Goal: Find specific page/section: Find specific page/section

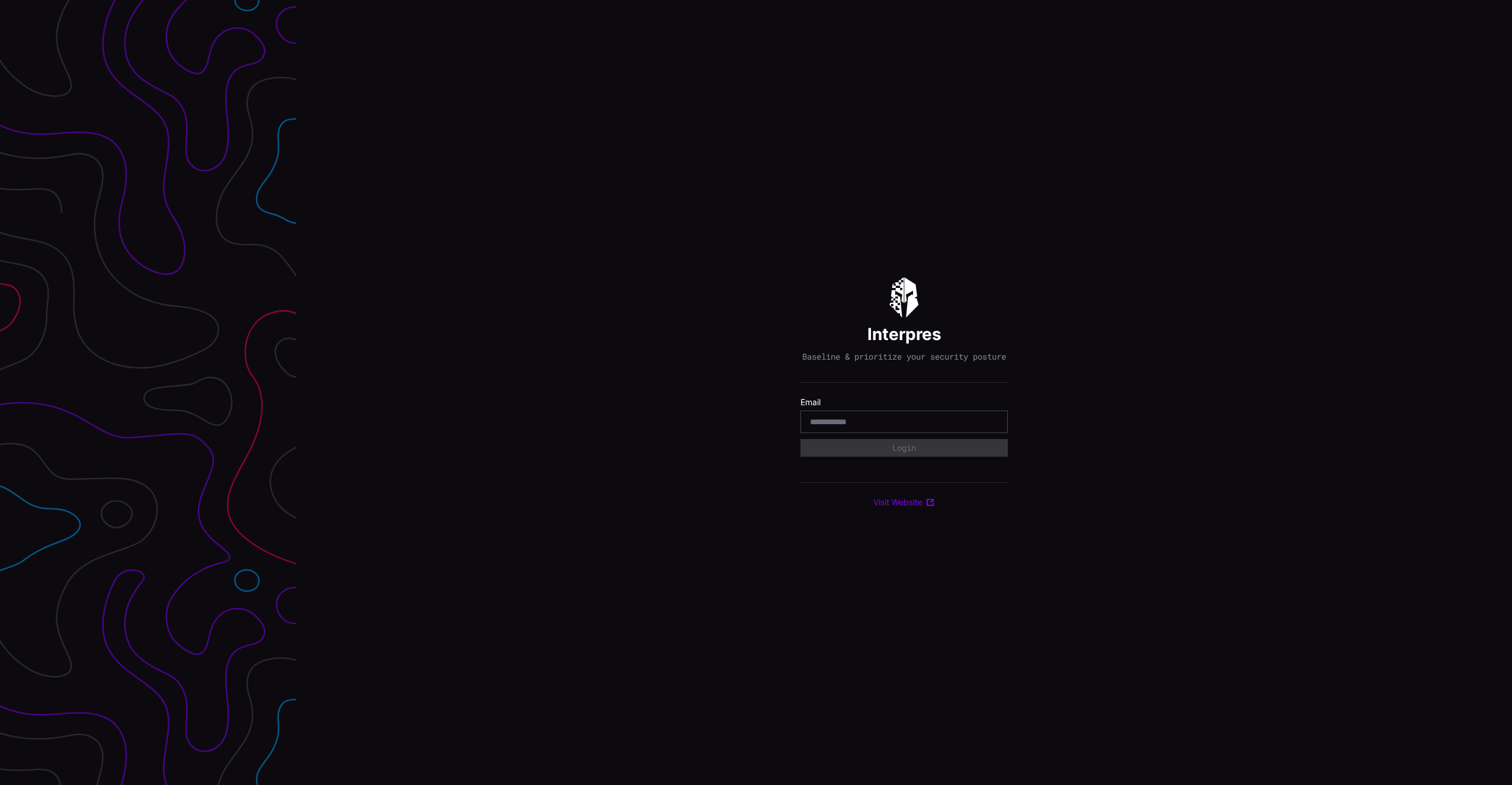
click at [1511, 422] on com-1password-button at bounding box center [1512, 392] width 0 height 785
type input "**********"
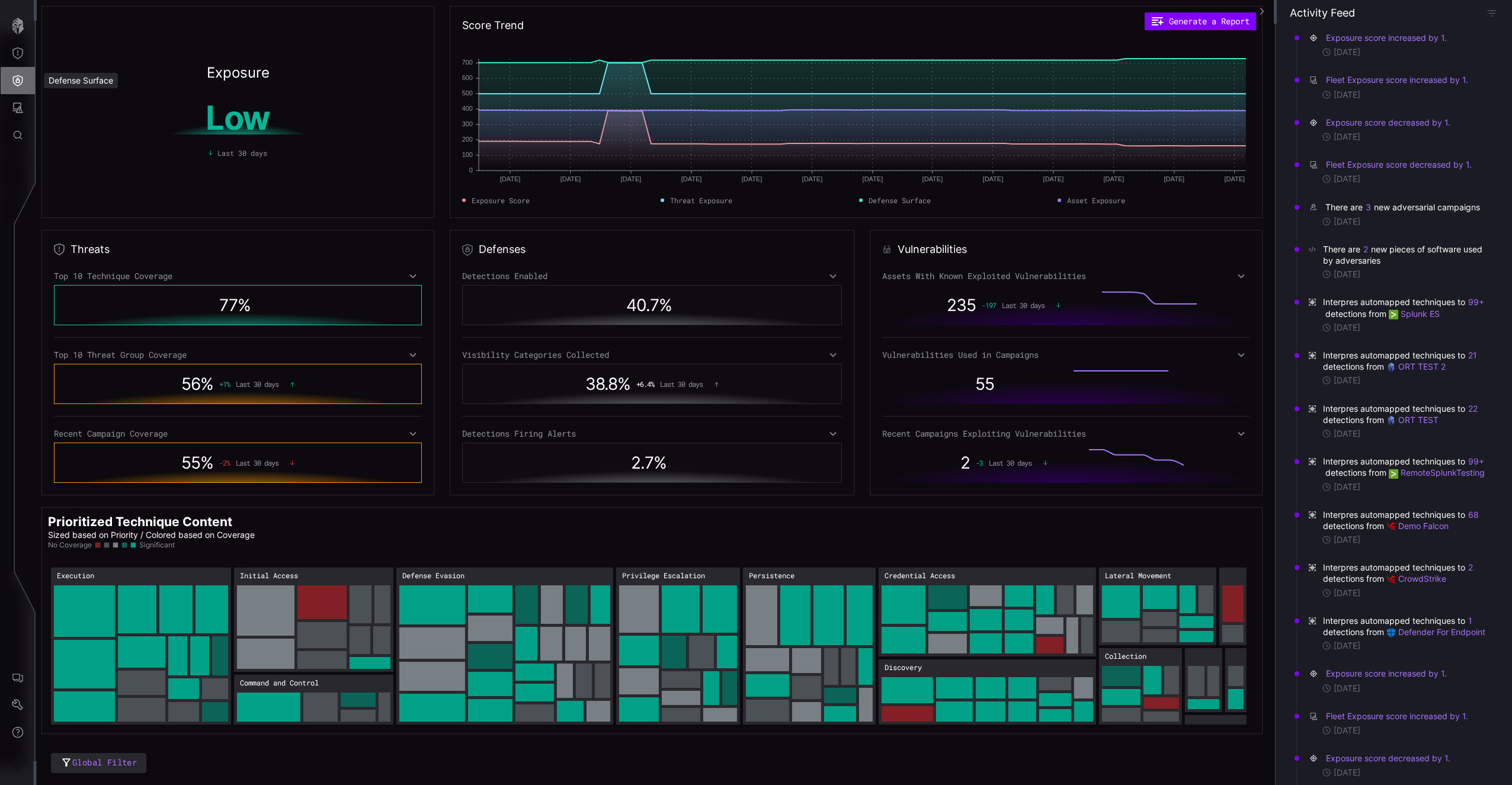
click at [15, 73] on button "Defense Surface" at bounding box center [18, 80] width 34 height 27
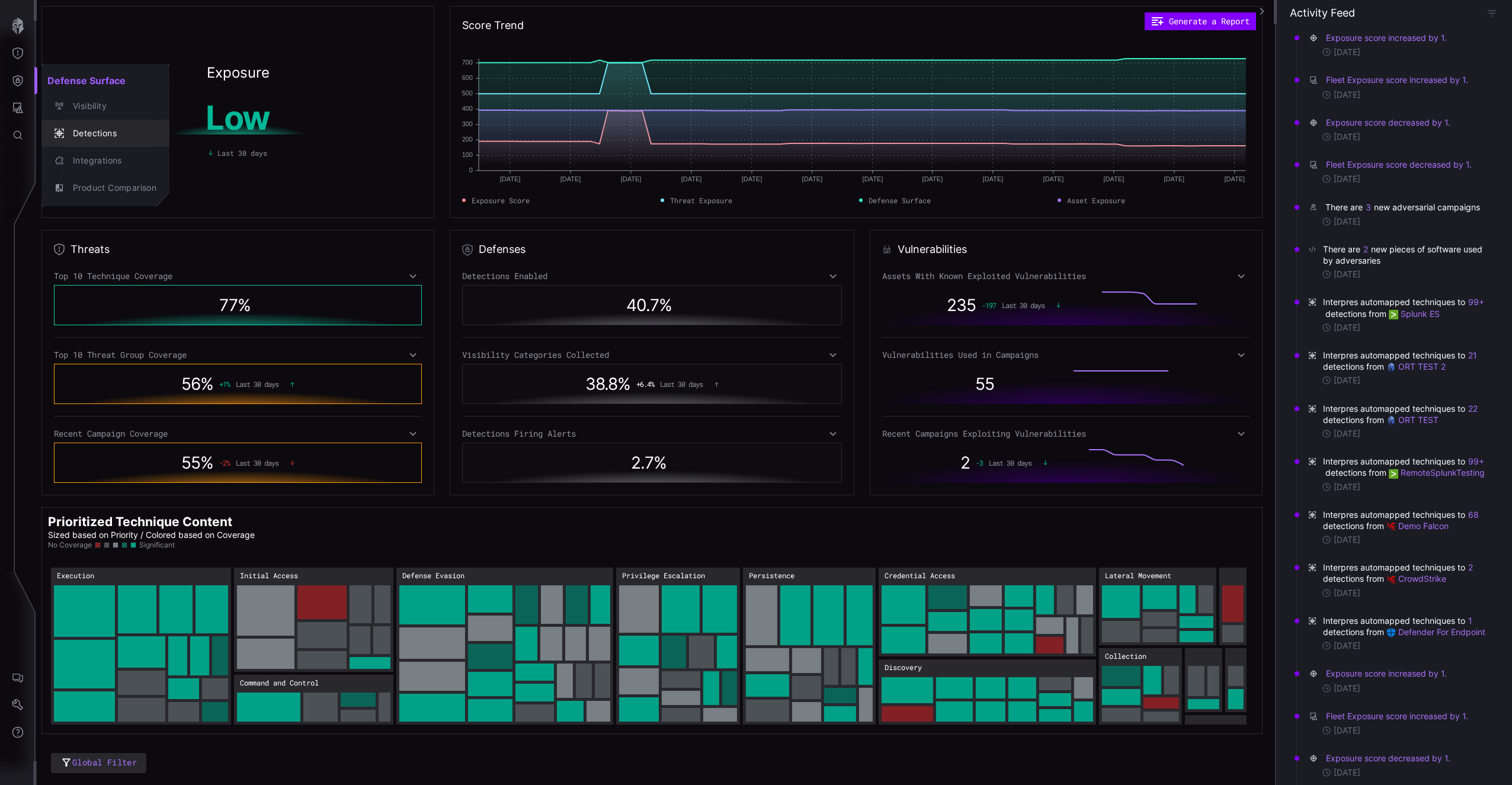
click at [85, 137] on div "Detections" at bounding box center [111, 133] width 90 height 15
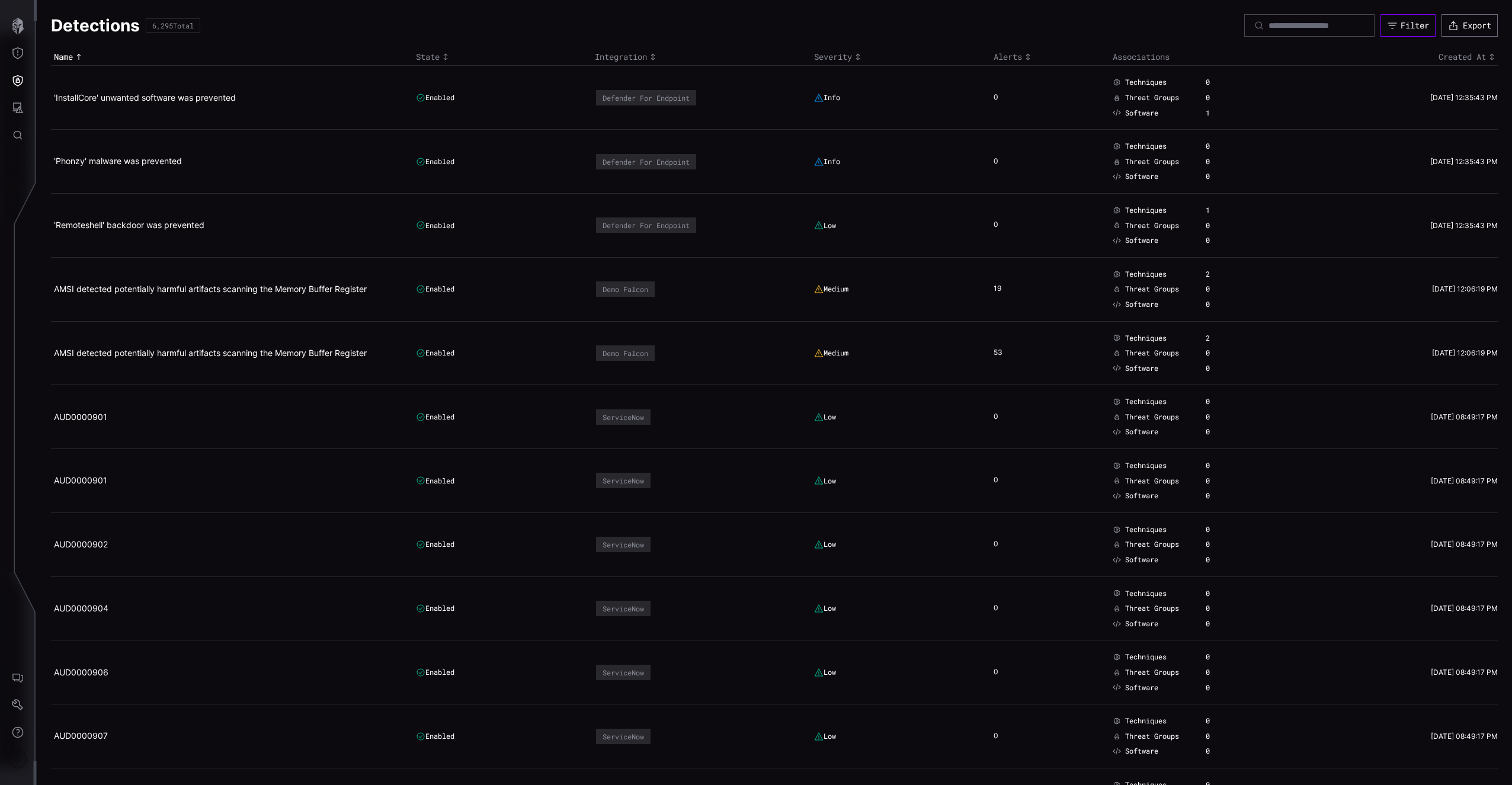
click at [1401, 25] on div "Filter" at bounding box center [1415, 26] width 28 height 10
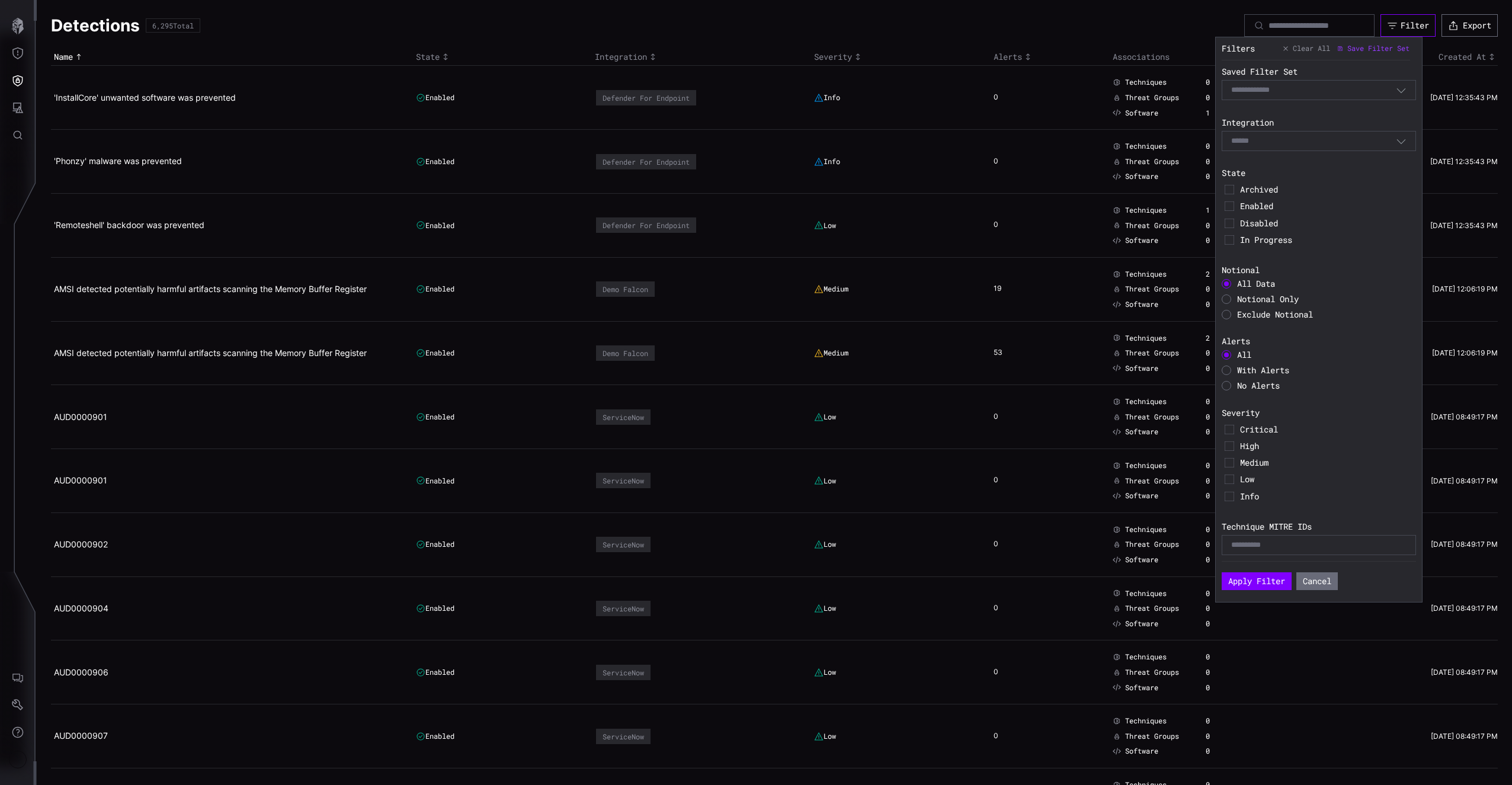
click at [1401, 25] on div "Filter" at bounding box center [1415, 26] width 28 height 10
